Goal: Task Accomplishment & Management: Complete application form

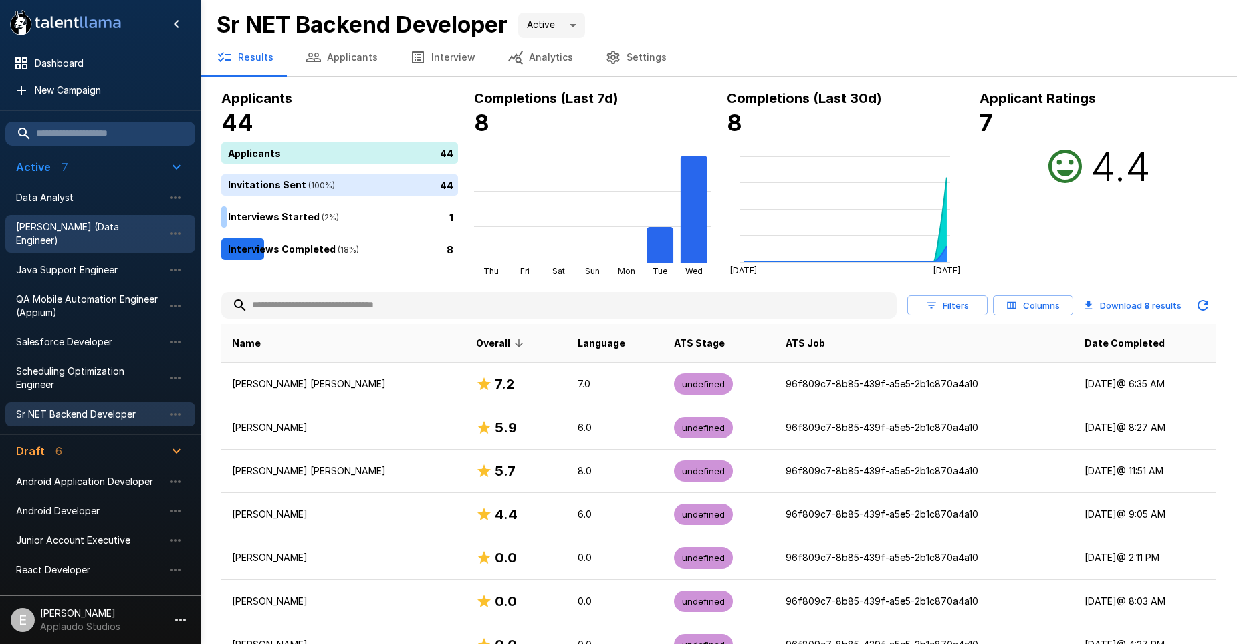
click at [91, 235] on div "[PERSON_NAME] (Data Engineer)" at bounding box center [100, 233] width 190 height 37
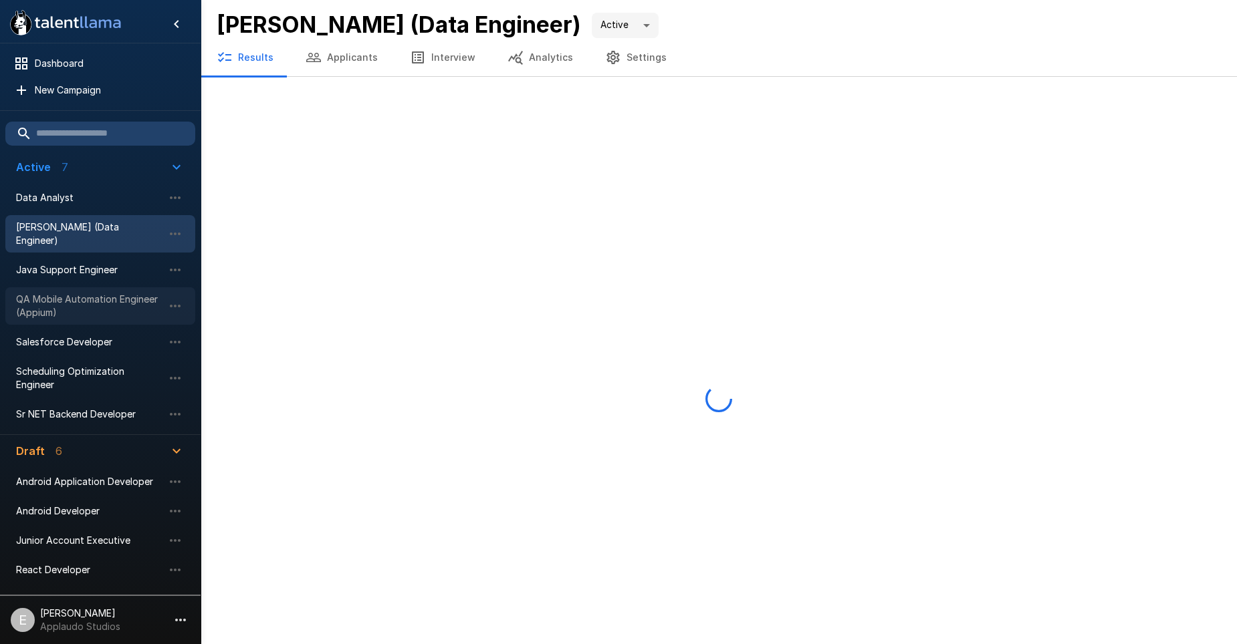
click at [80, 293] on span "QA Mobile Automation Engineer (Appium)" at bounding box center [89, 306] width 147 height 27
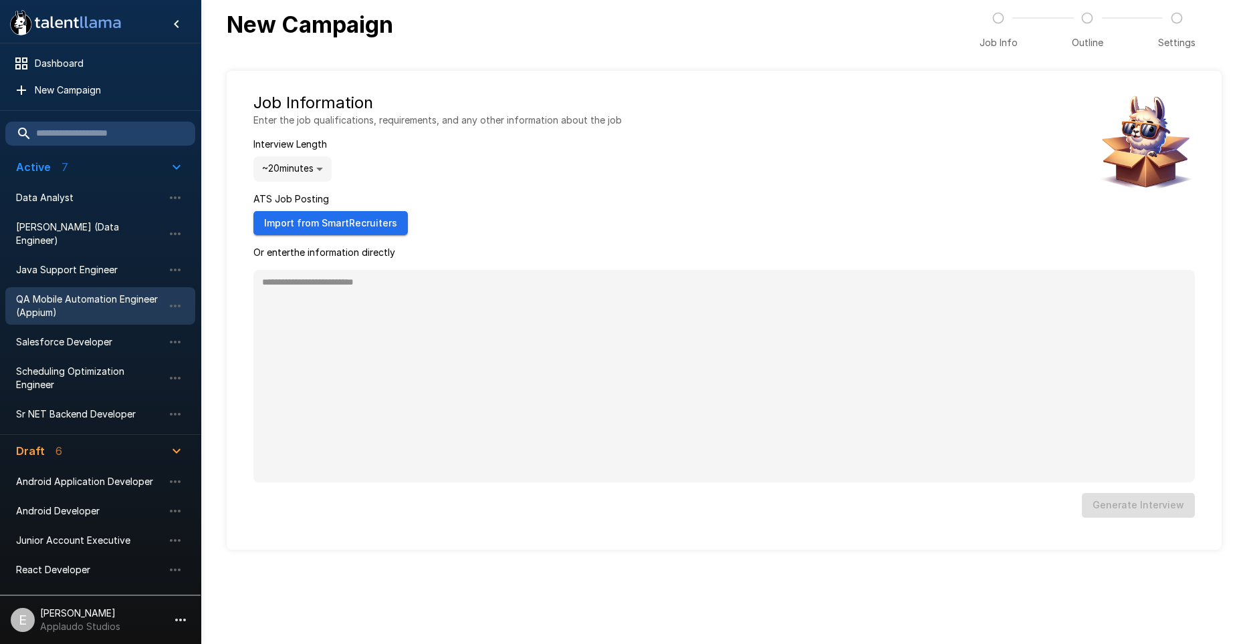
type textarea "*"
click at [77, 293] on span "QA Mobile Automation Engineer (Appium)" at bounding box center [89, 306] width 147 height 27
type textarea "*"
click at [77, 293] on span "QA Mobile Automation Engineer (Appium)" at bounding box center [89, 306] width 147 height 27
